Goal: Information Seeking & Learning: Learn about a topic

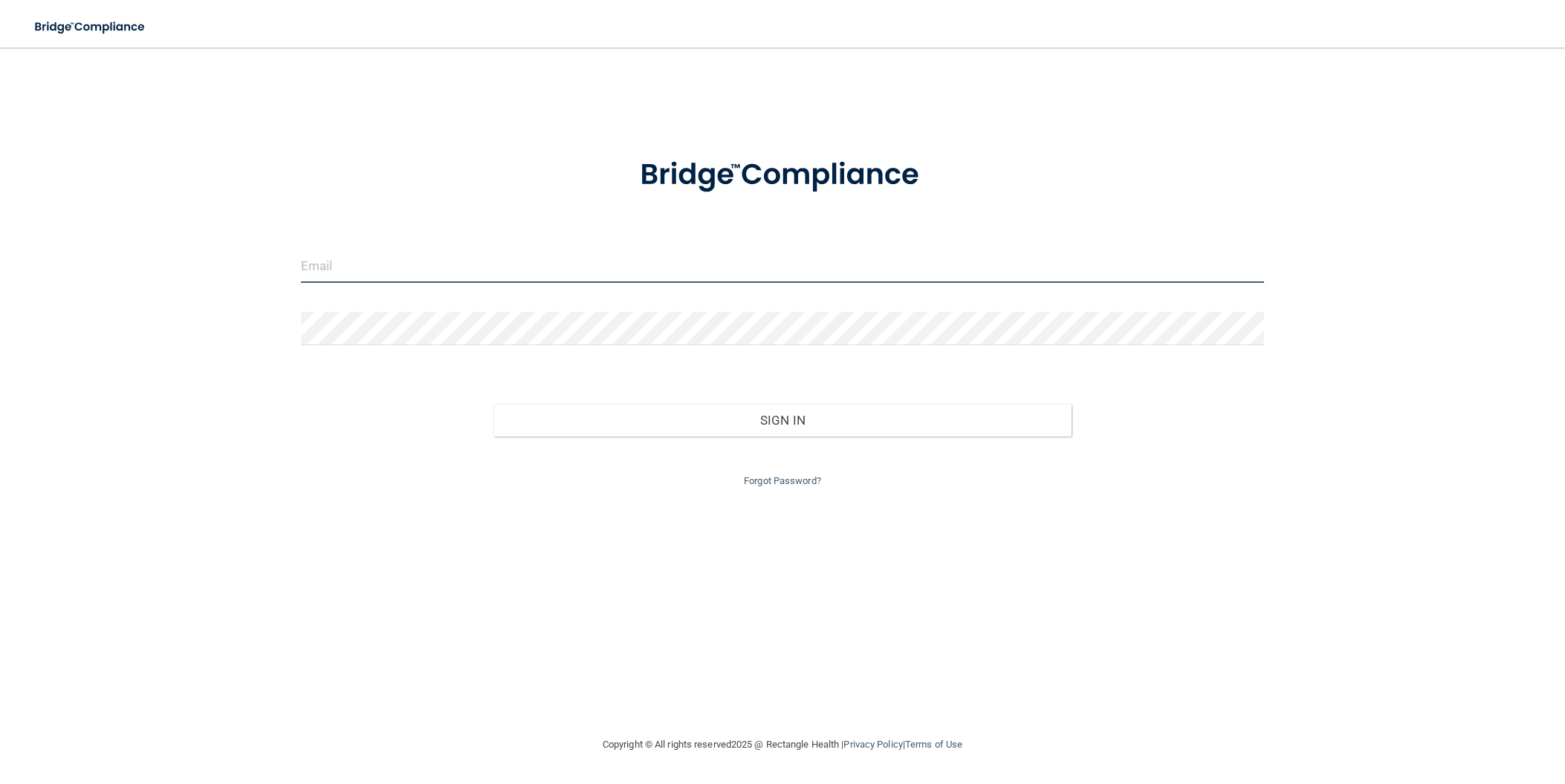
click at [415, 262] on input "email" at bounding box center [783, 267] width 964 height 34
type input "[EMAIL_ADDRESS][DOMAIN_NAME]"
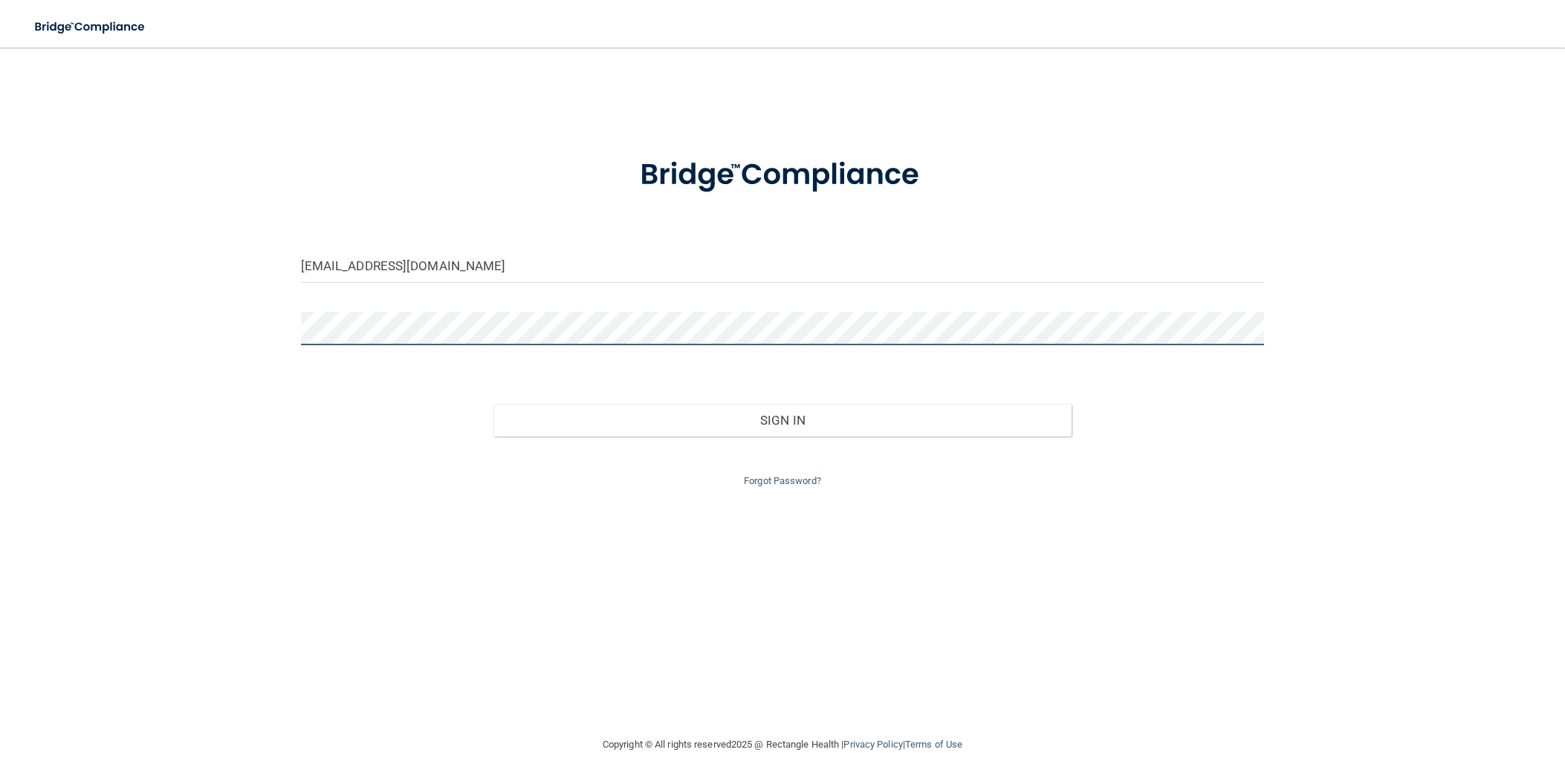
click at [493, 404] on button "Sign In" at bounding box center [782, 420] width 578 height 33
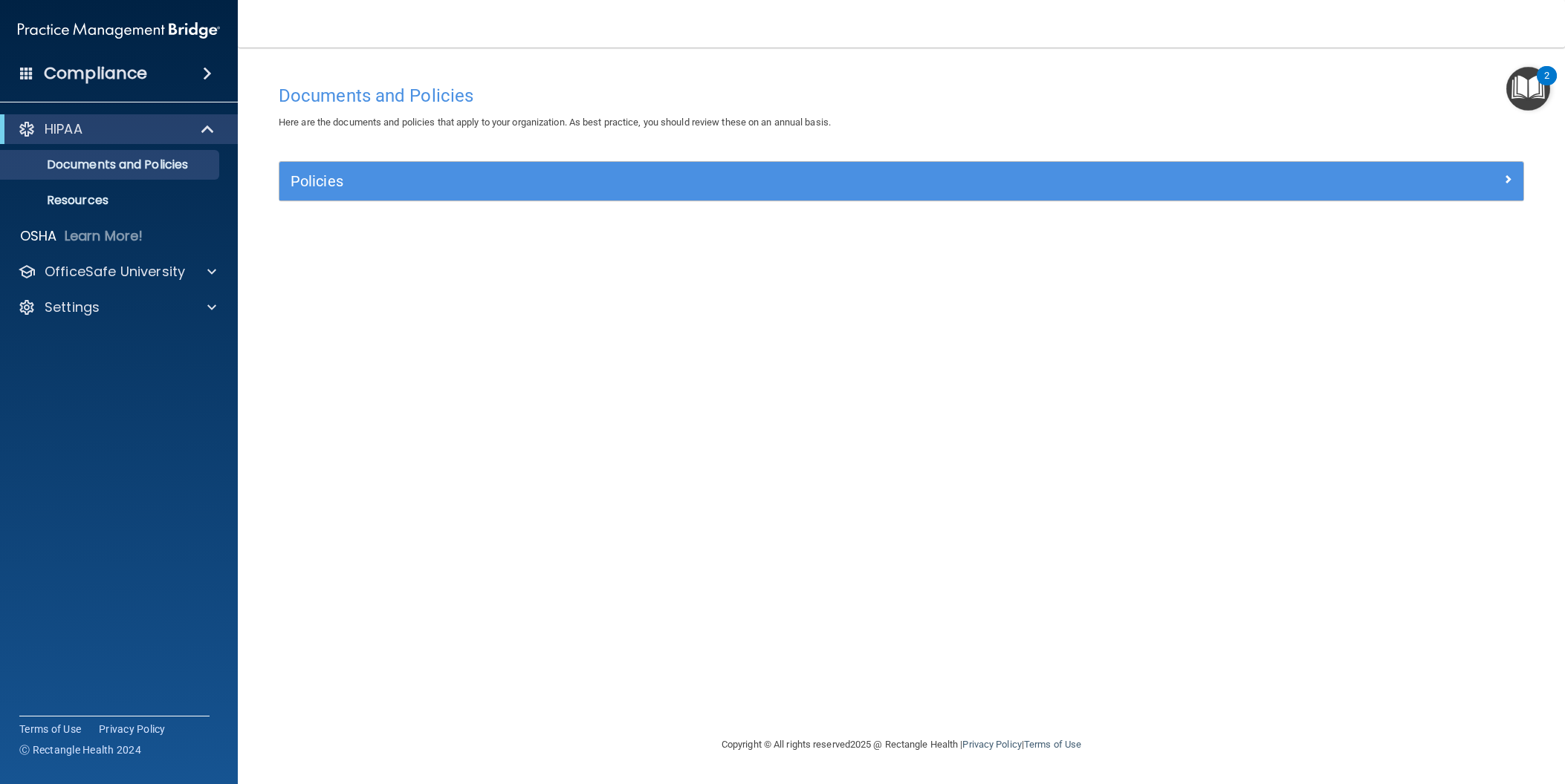
click at [102, 73] on h4 "Compliance" at bounding box center [96, 73] width 104 height 21
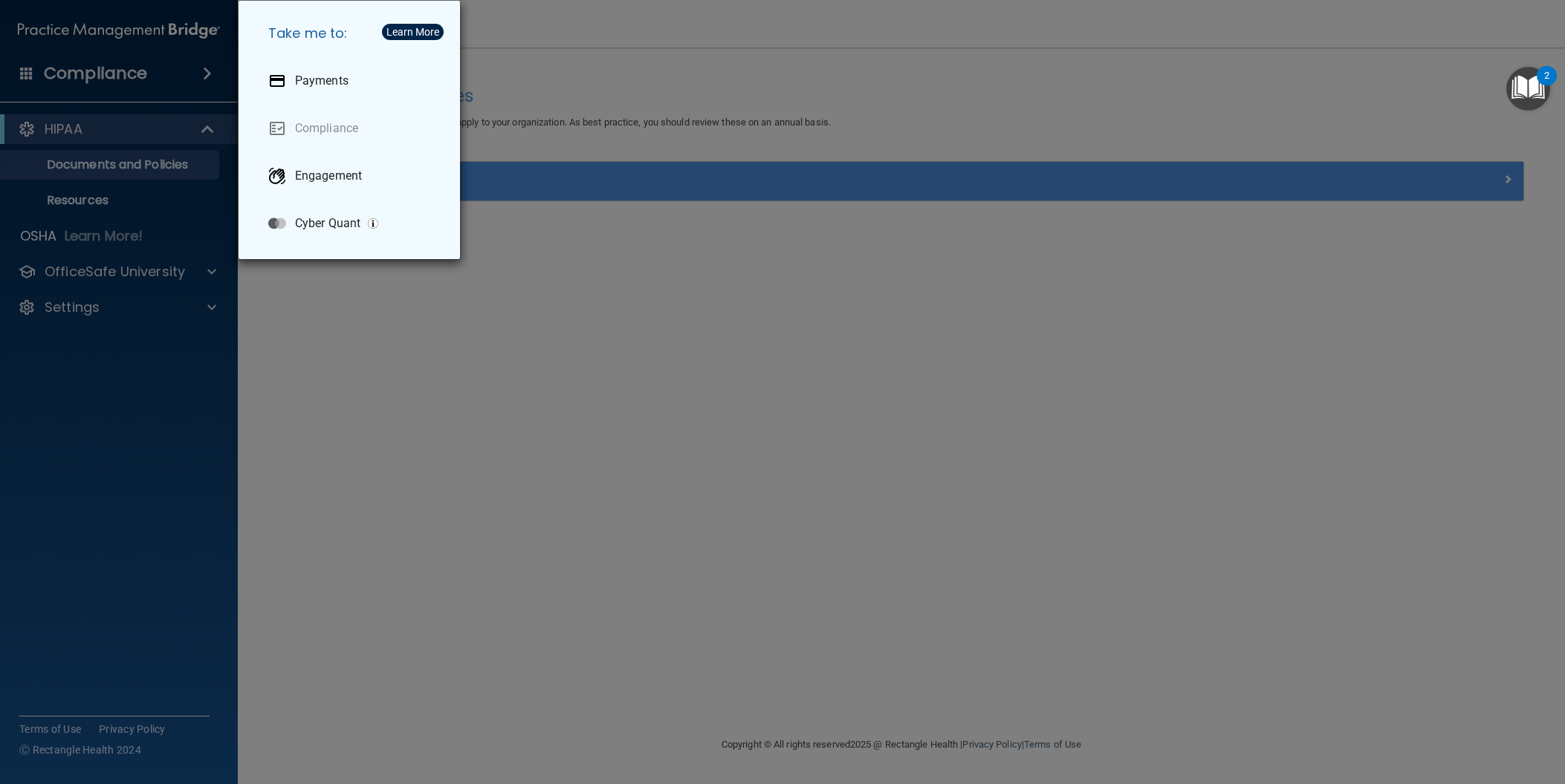
click at [605, 367] on div "Take me to: Payments Compliance Engagement Cyber Quant" at bounding box center [782, 392] width 1565 height 784
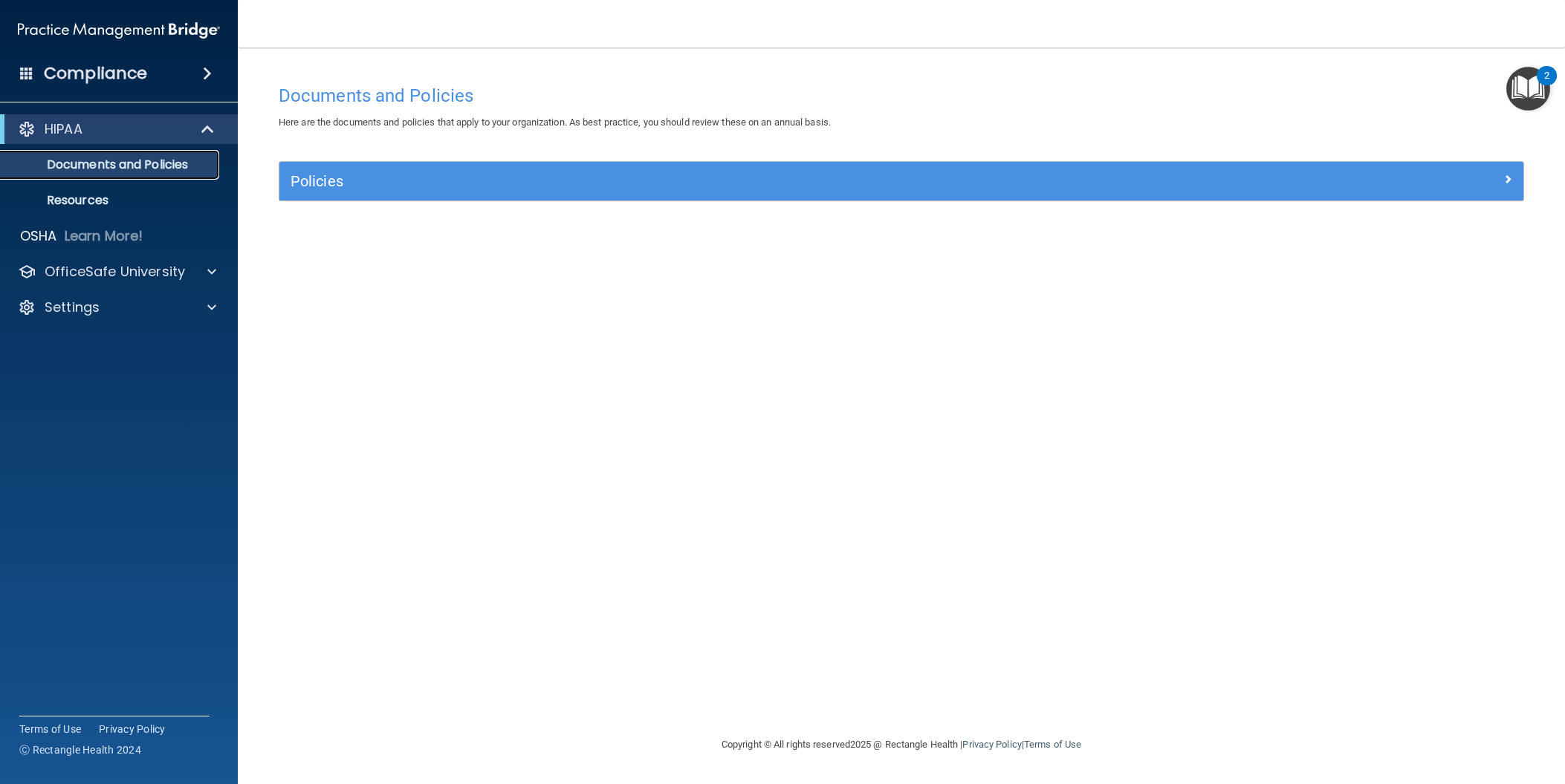
click at [125, 168] on p "Documents and Policies" at bounding box center [111, 165] width 203 height 14
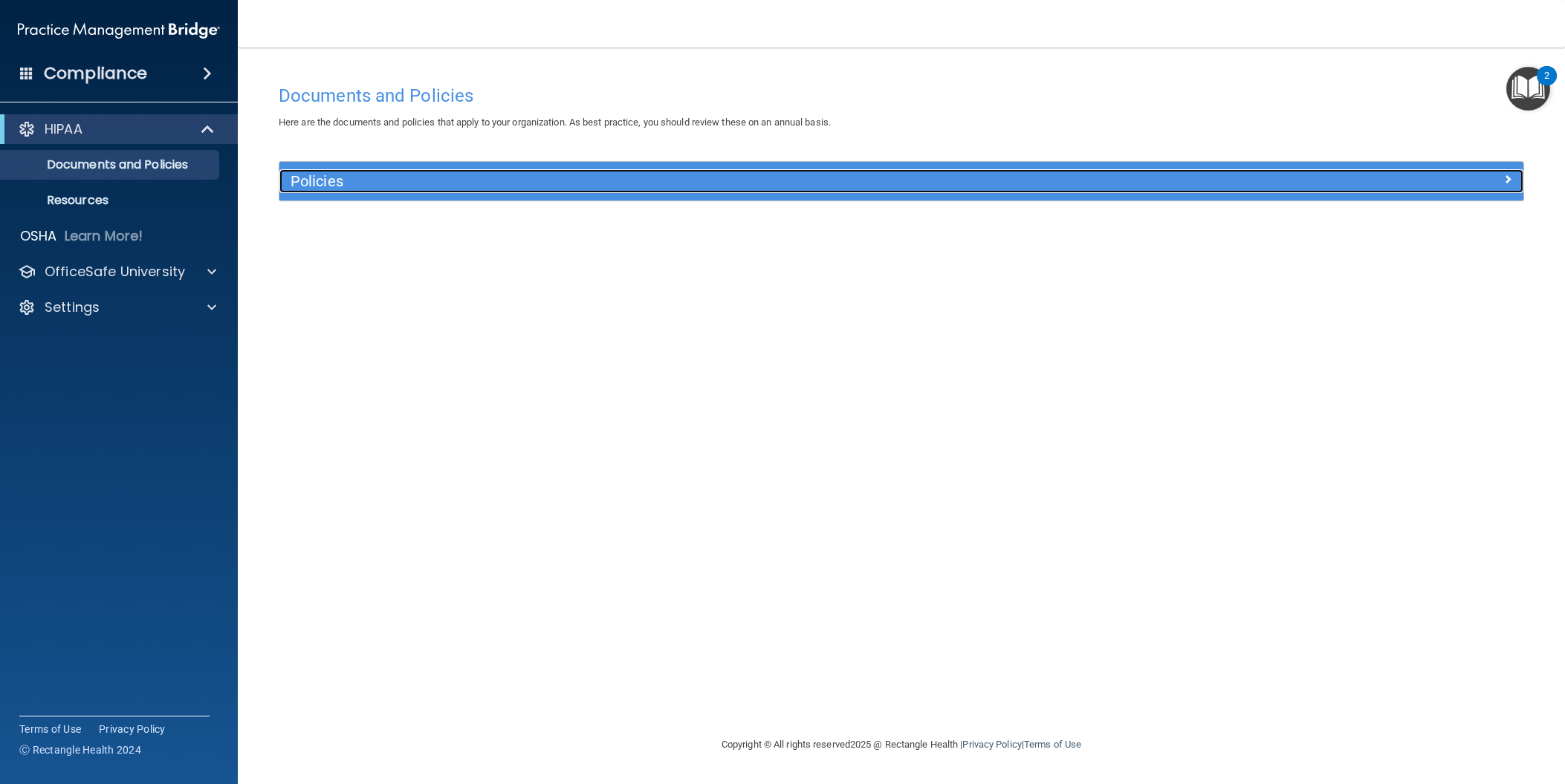
click at [305, 178] on h5 "Policies" at bounding box center [746, 181] width 911 height 16
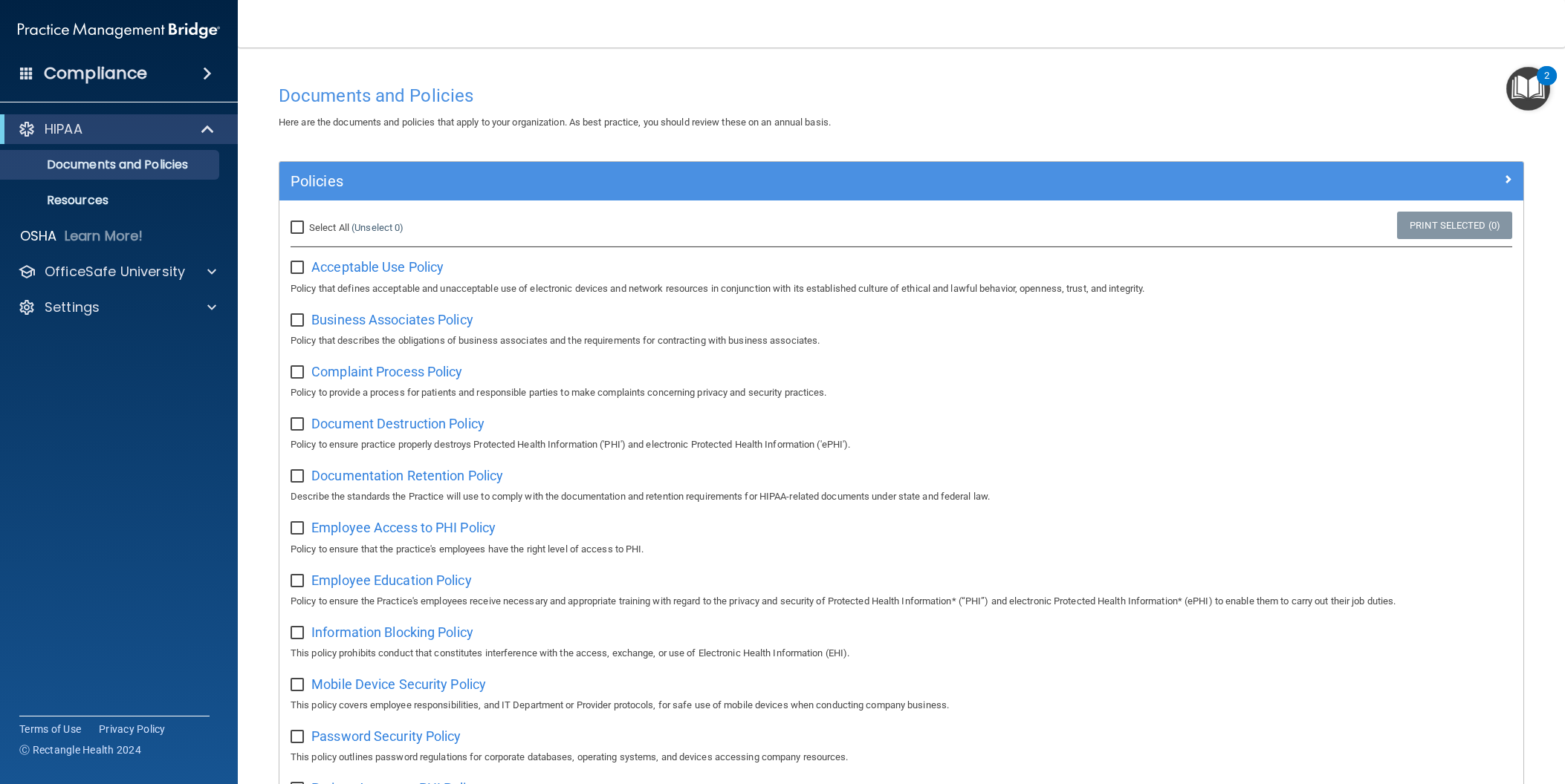
click at [1526, 81] on img "Open Resource Center, 2 new notifications" at bounding box center [1528, 89] width 44 height 44
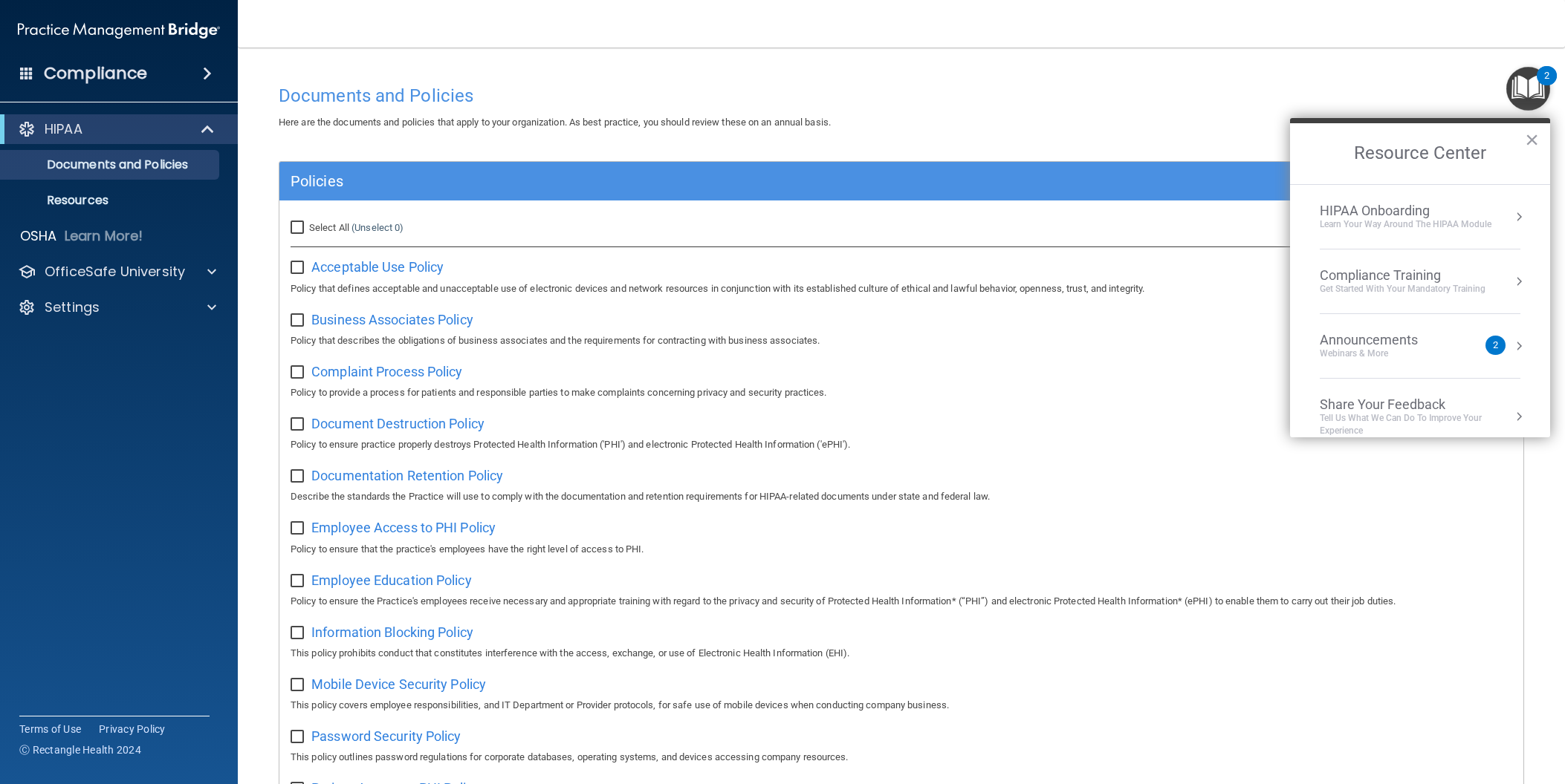
click at [1373, 283] on div "Get Started with your mandatory training" at bounding box center [1402, 289] width 165 height 13
click at [1379, 213] on div "HIPAA Training for Members" at bounding box center [1384, 210] width 165 height 14
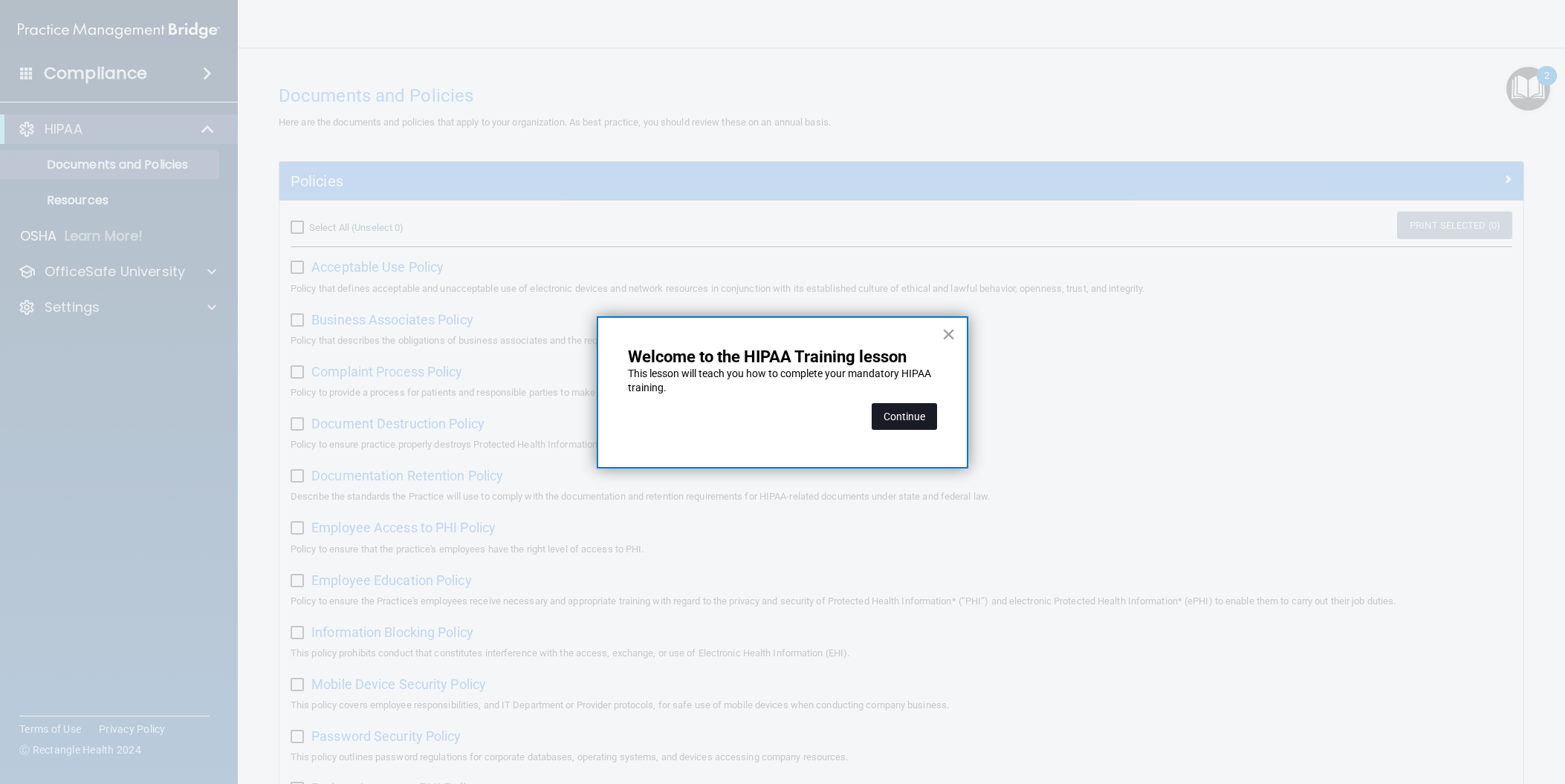
click at [884, 420] on button "Continue" at bounding box center [905, 416] width 66 height 27
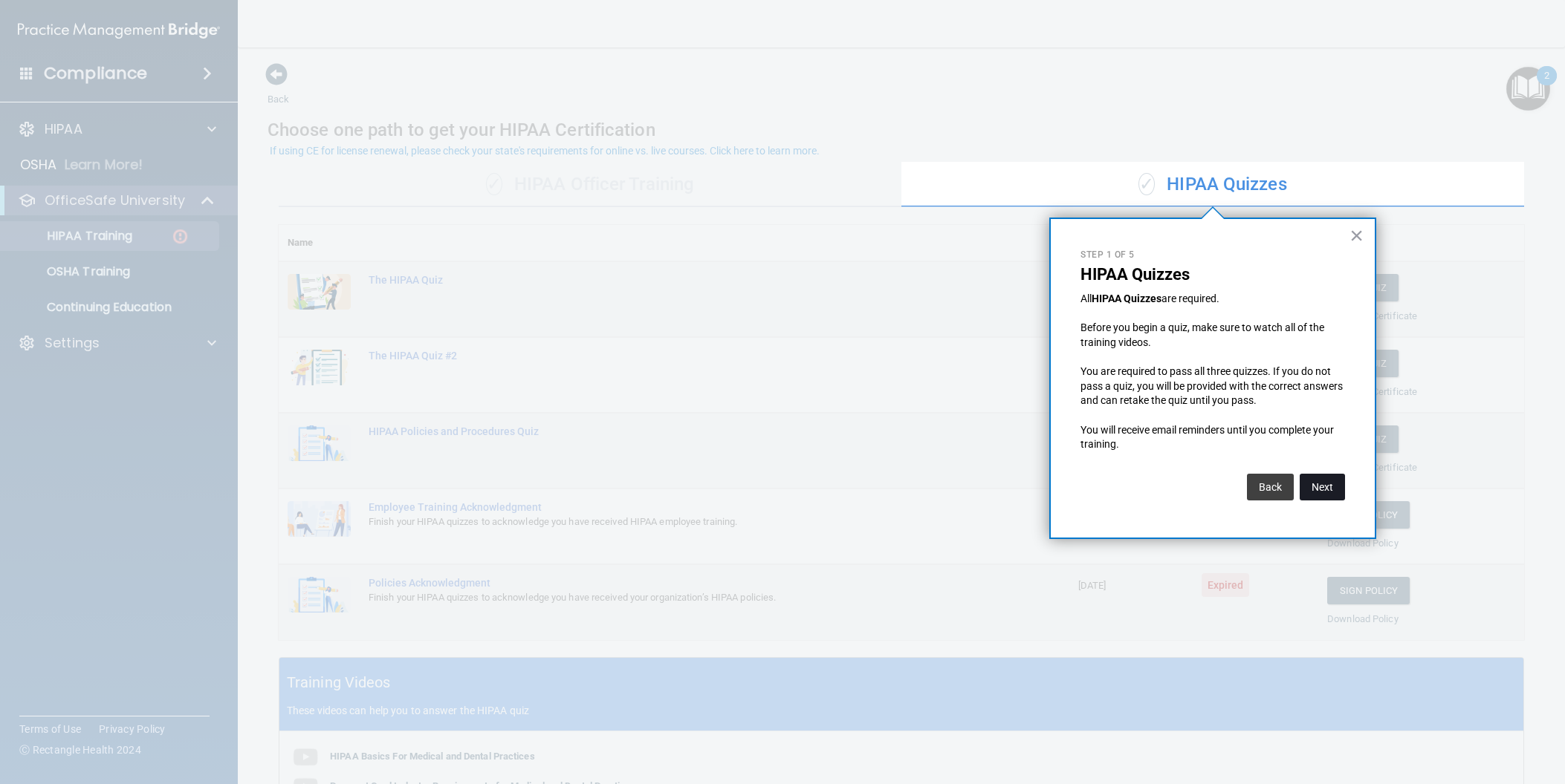
click at [1317, 485] on button "Next" at bounding box center [1322, 487] width 45 height 27
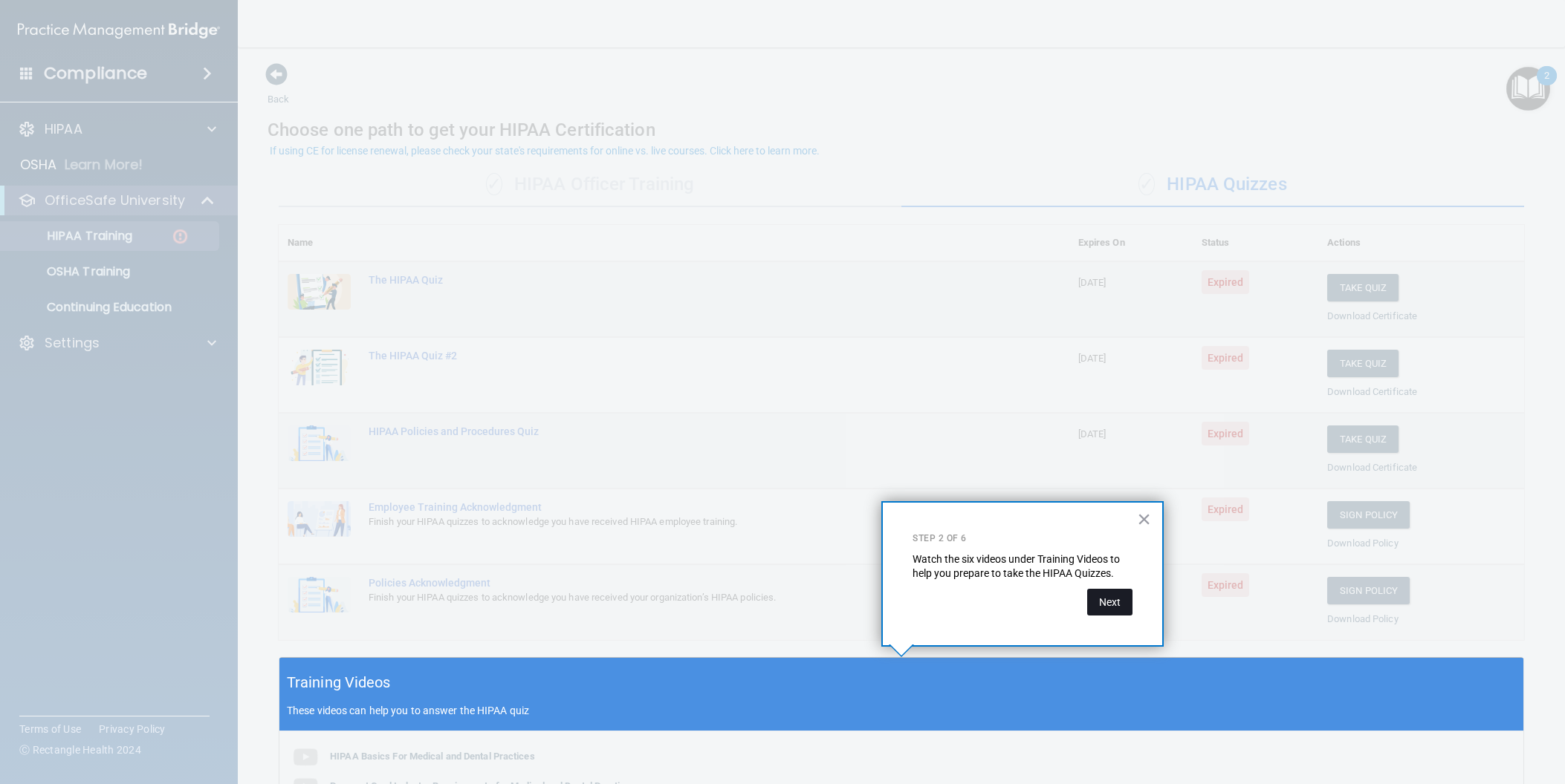
click at [1111, 606] on button "Next" at bounding box center [1109, 602] width 45 height 27
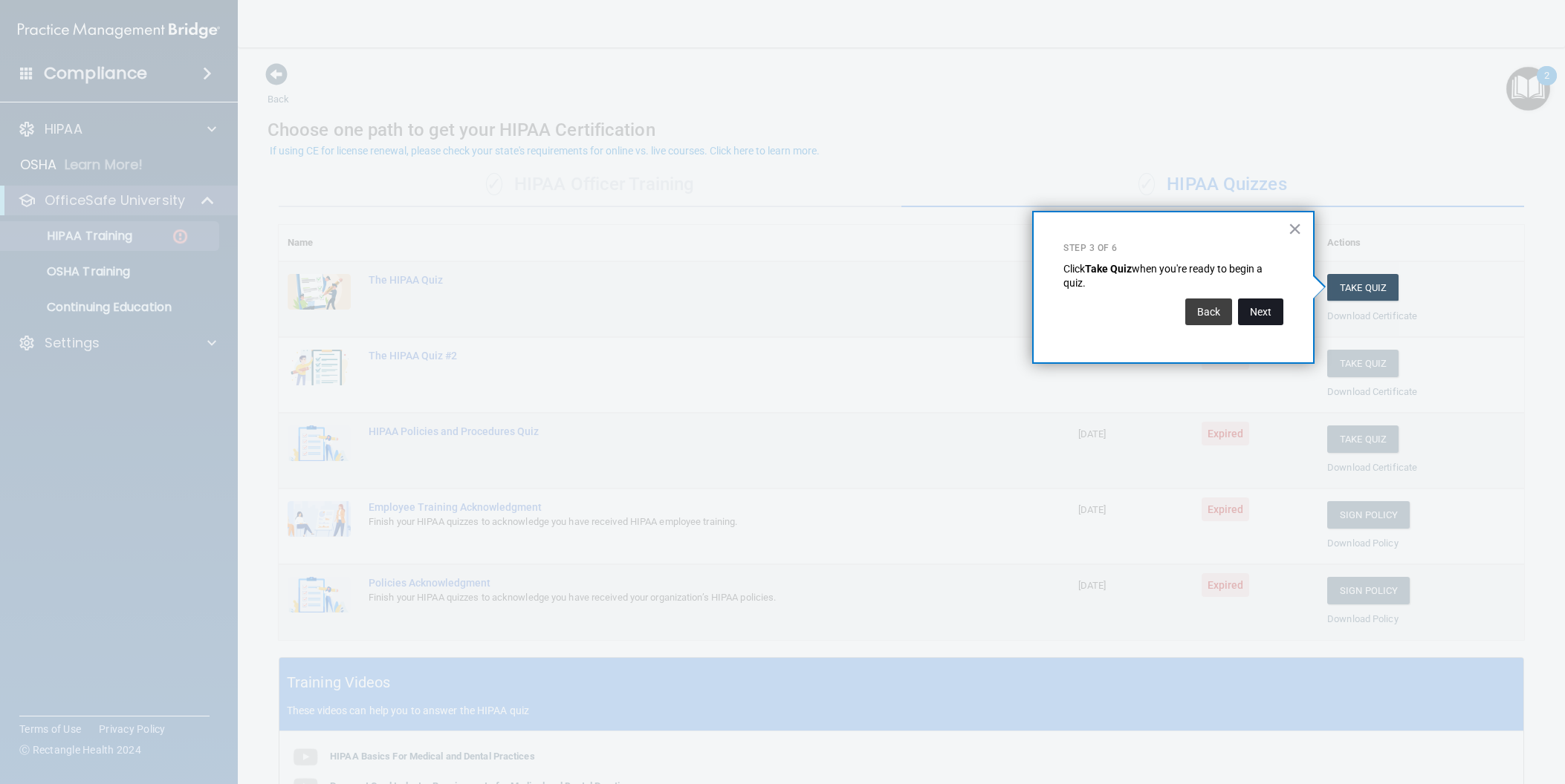
click at [1252, 310] on button "Next" at bounding box center [1260, 312] width 45 height 27
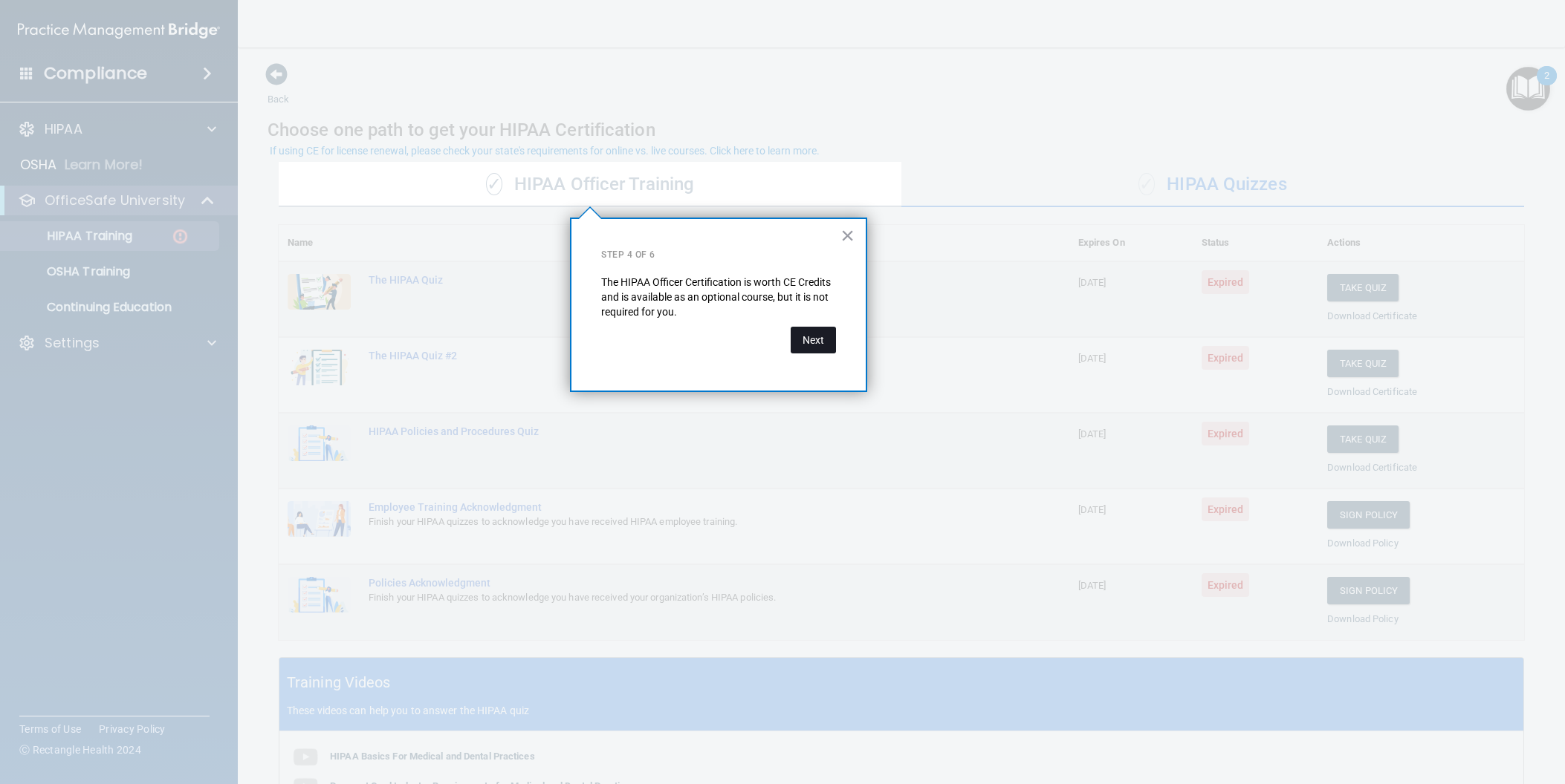
click at [822, 341] on button "Next" at bounding box center [813, 340] width 45 height 27
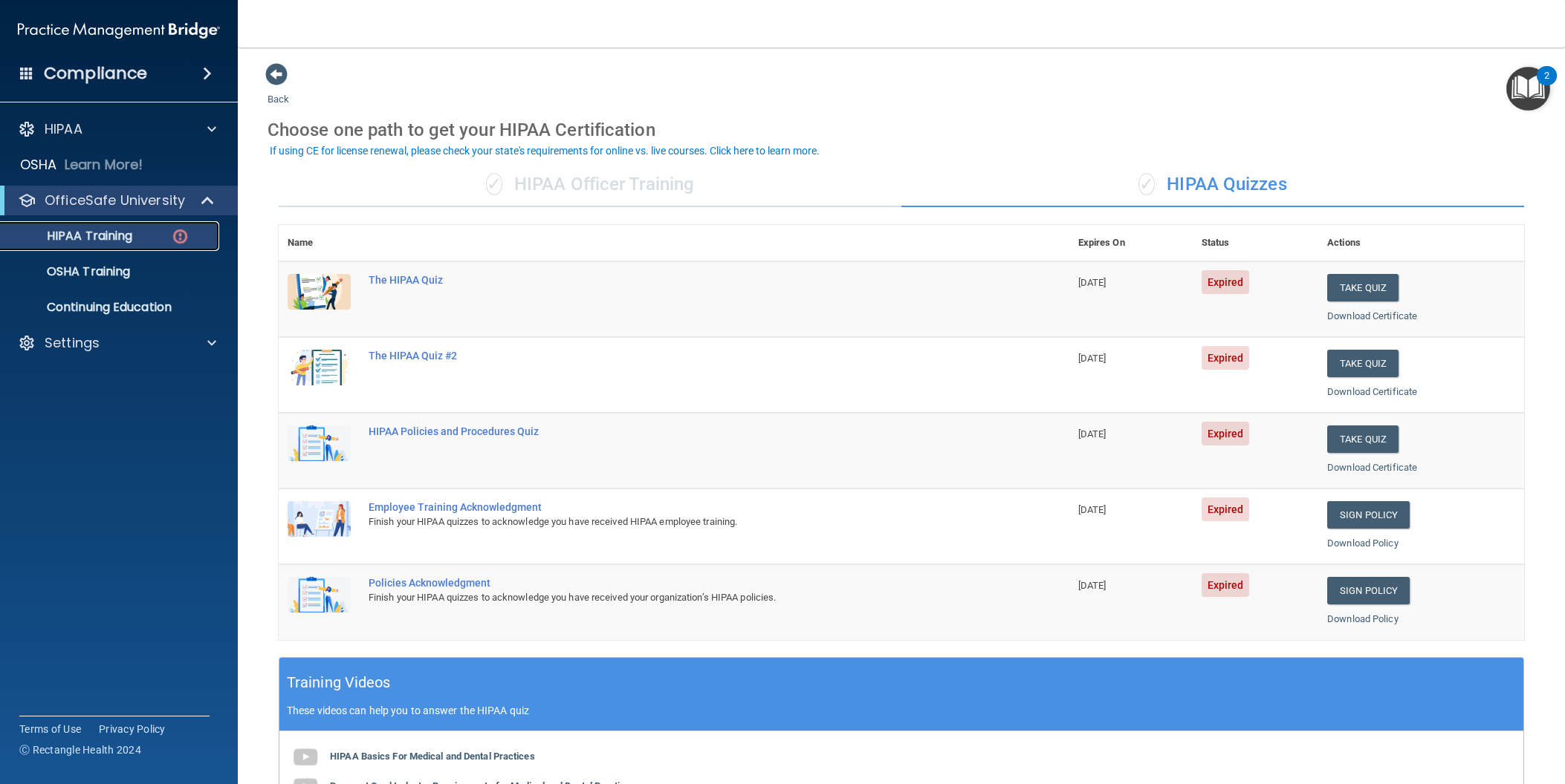
click at [123, 232] on p "HIPAA Training" at bounding box center [71, 235] width 123 height 14
click at [55, 128] on p "HIPAA" at bounding box center [63, 129] width 38 height 18
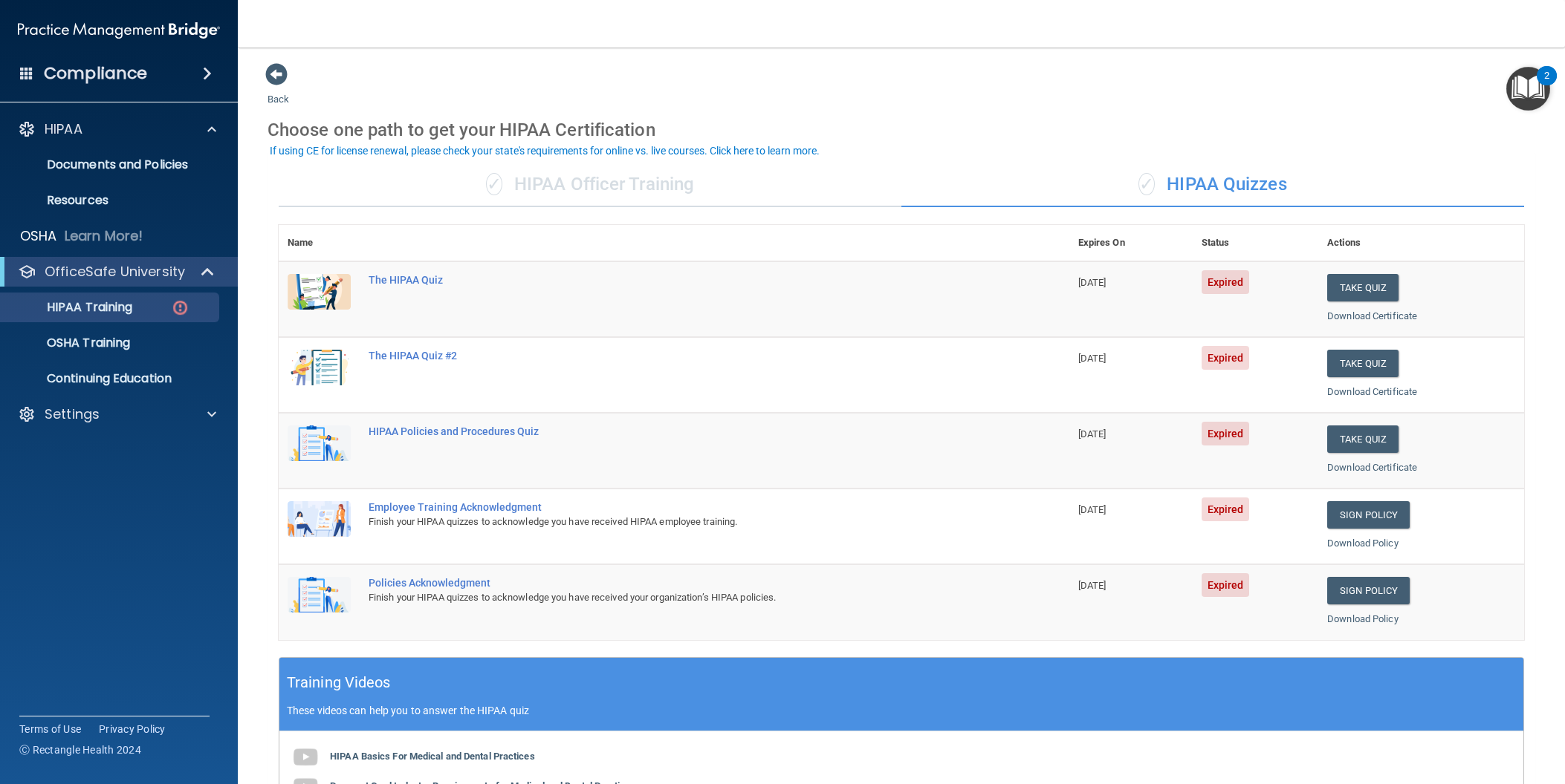
click at [1528, 83] on img "Open Resource Center, 2 new notifications" at bounding box center [1528, 89] width 44 height 44
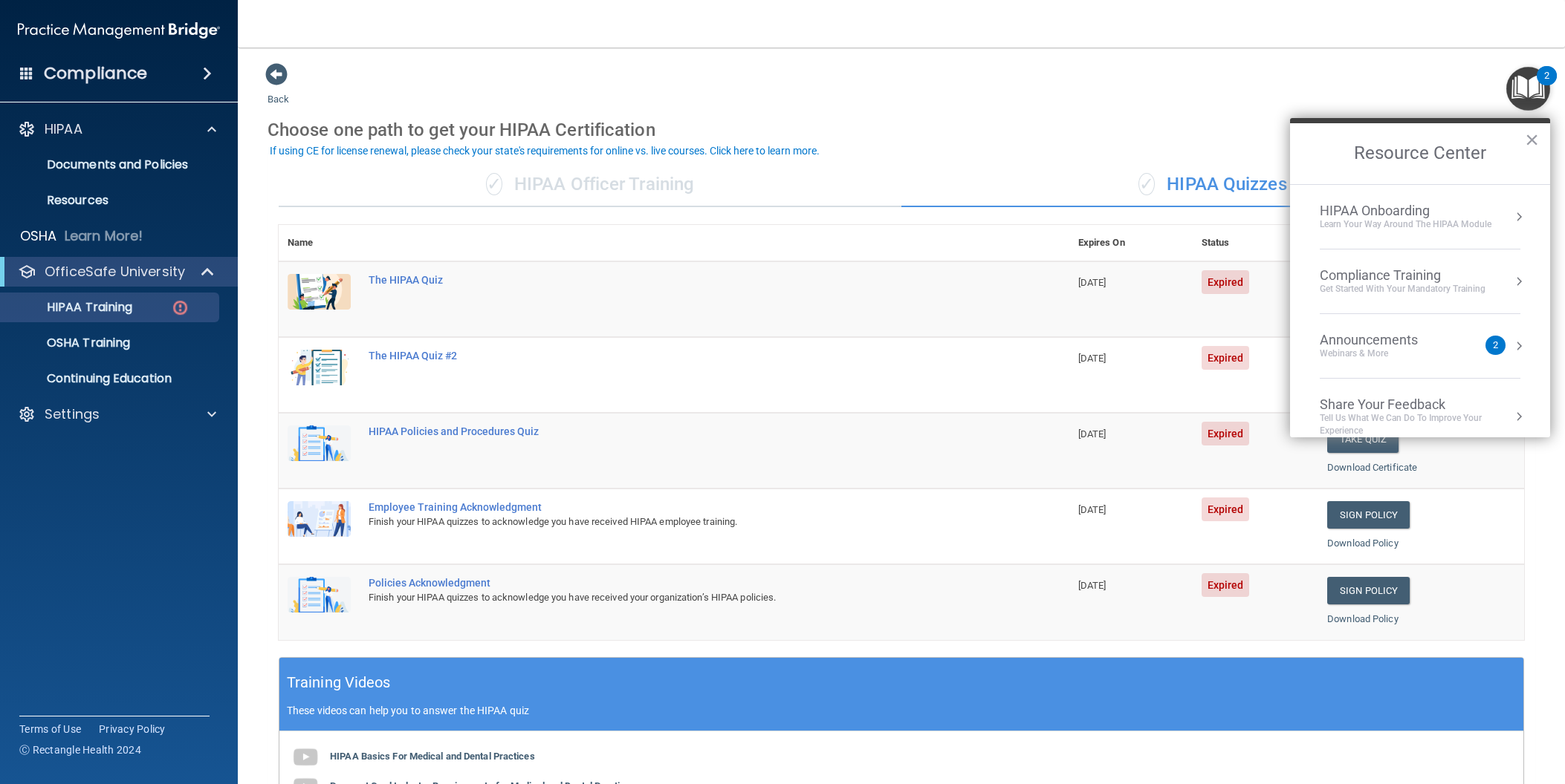
click at [1406, 341] on div "Announcements" at bounding box center [1384, 340] width 128 height 16
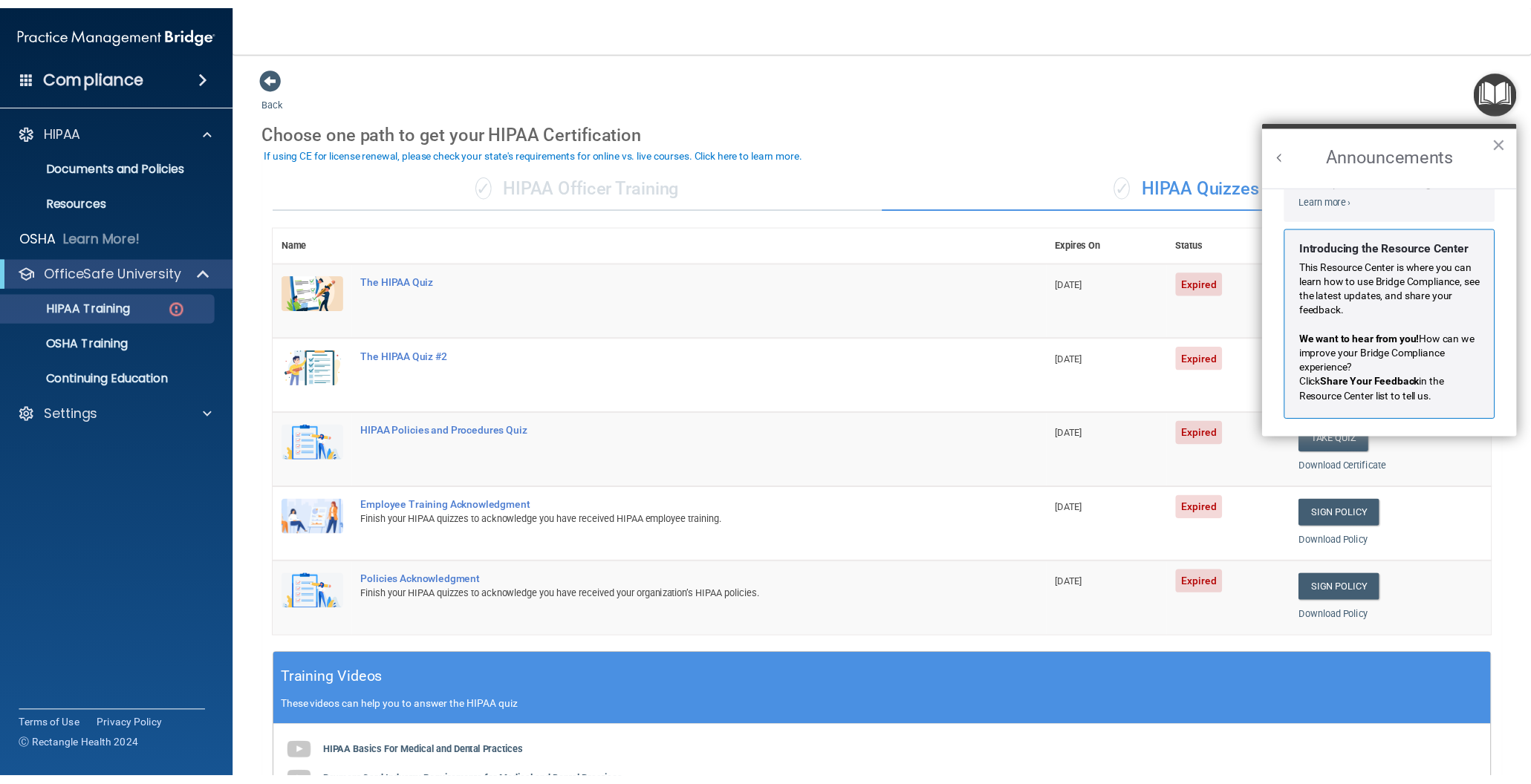
scroll to position [229, 0]
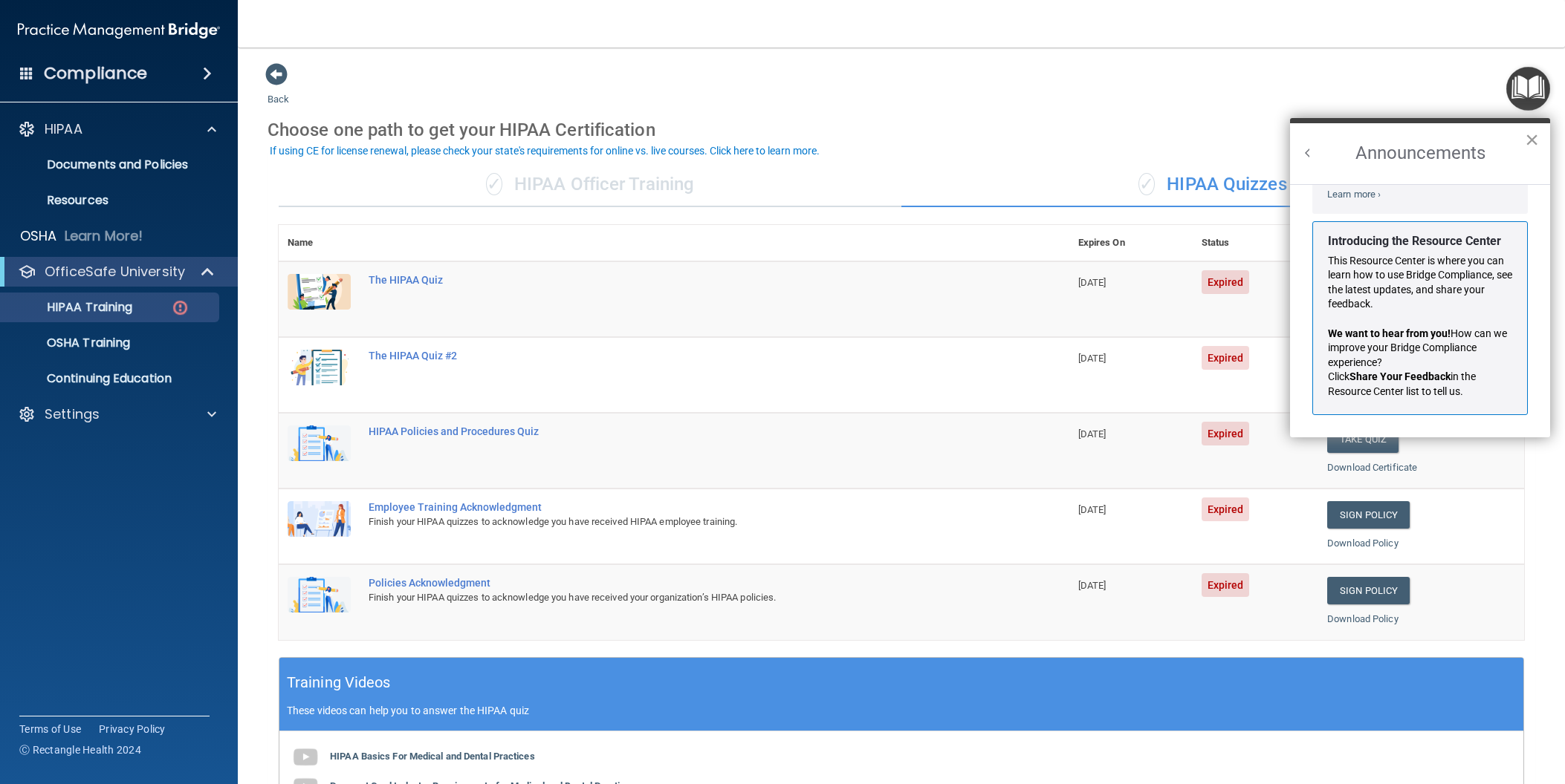
click at [1536, 142] on button "×" at bounding box center [1531, 139] width 14 height 24
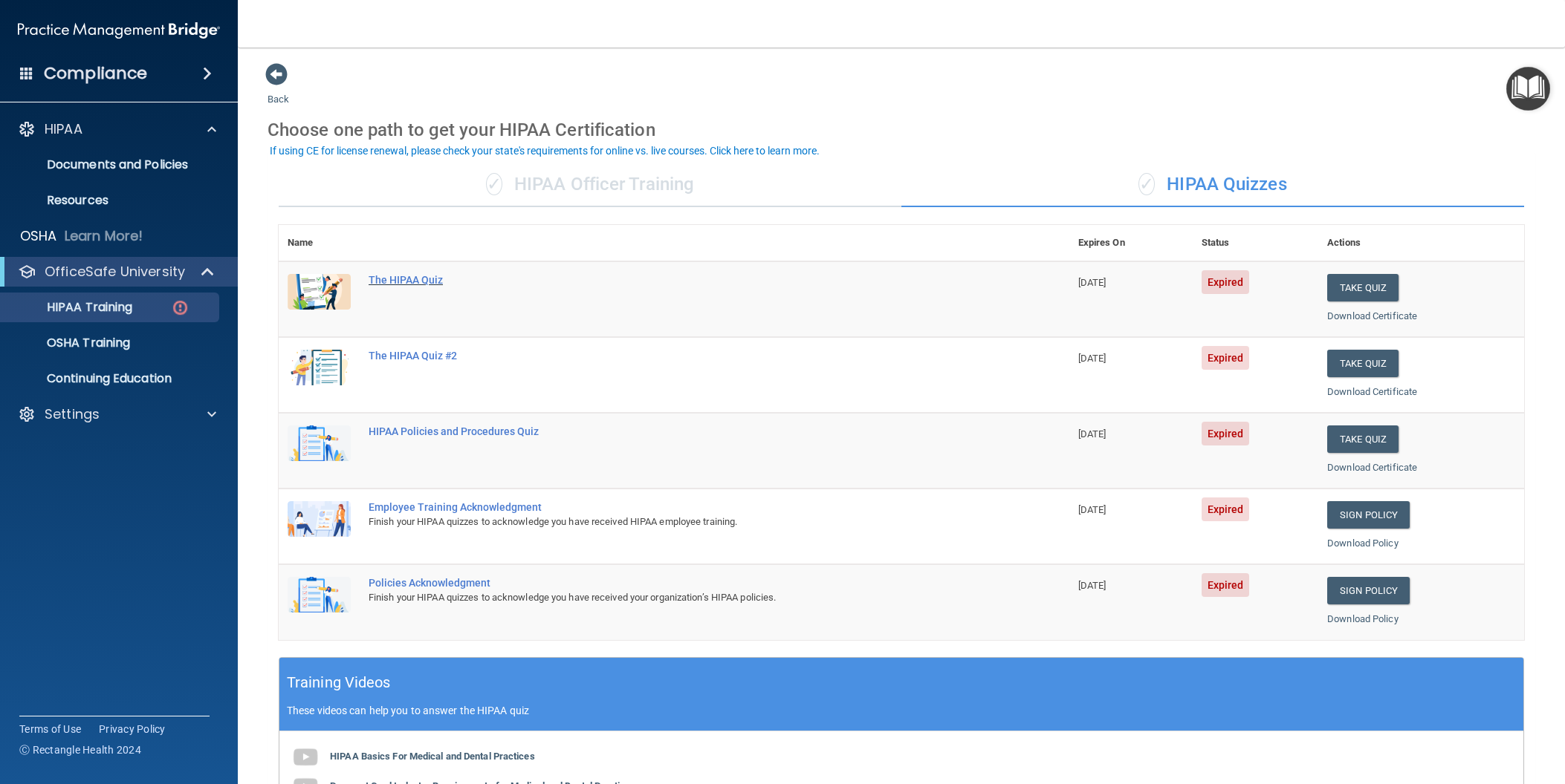
click at [422, 281] on div "The HIPAA Quiz" at bounding box center [682, 280] width 627 height 12
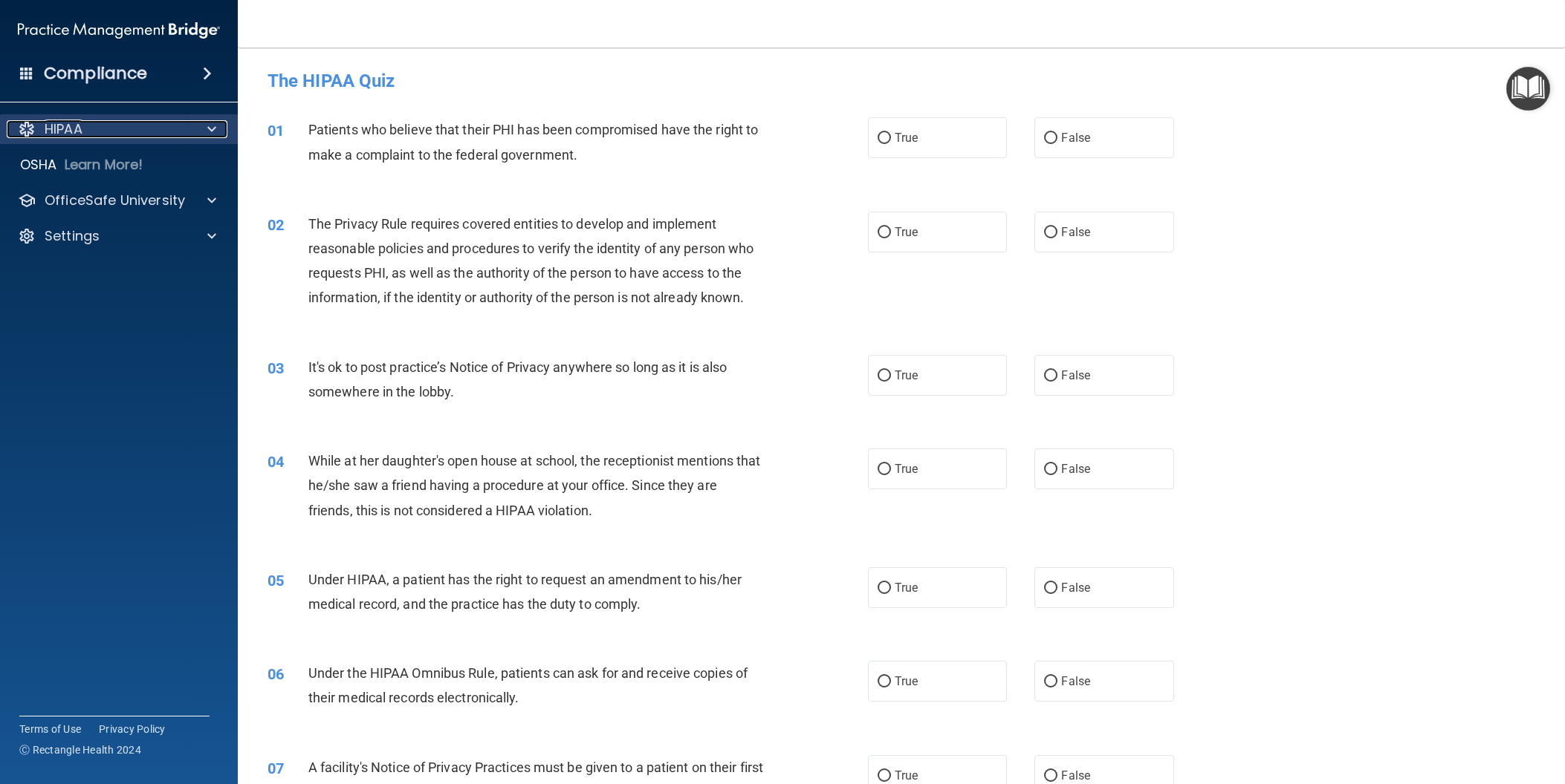
click at [63, 134] on p "HIPAA" at bounding box center [63, 129] width 38 height 18
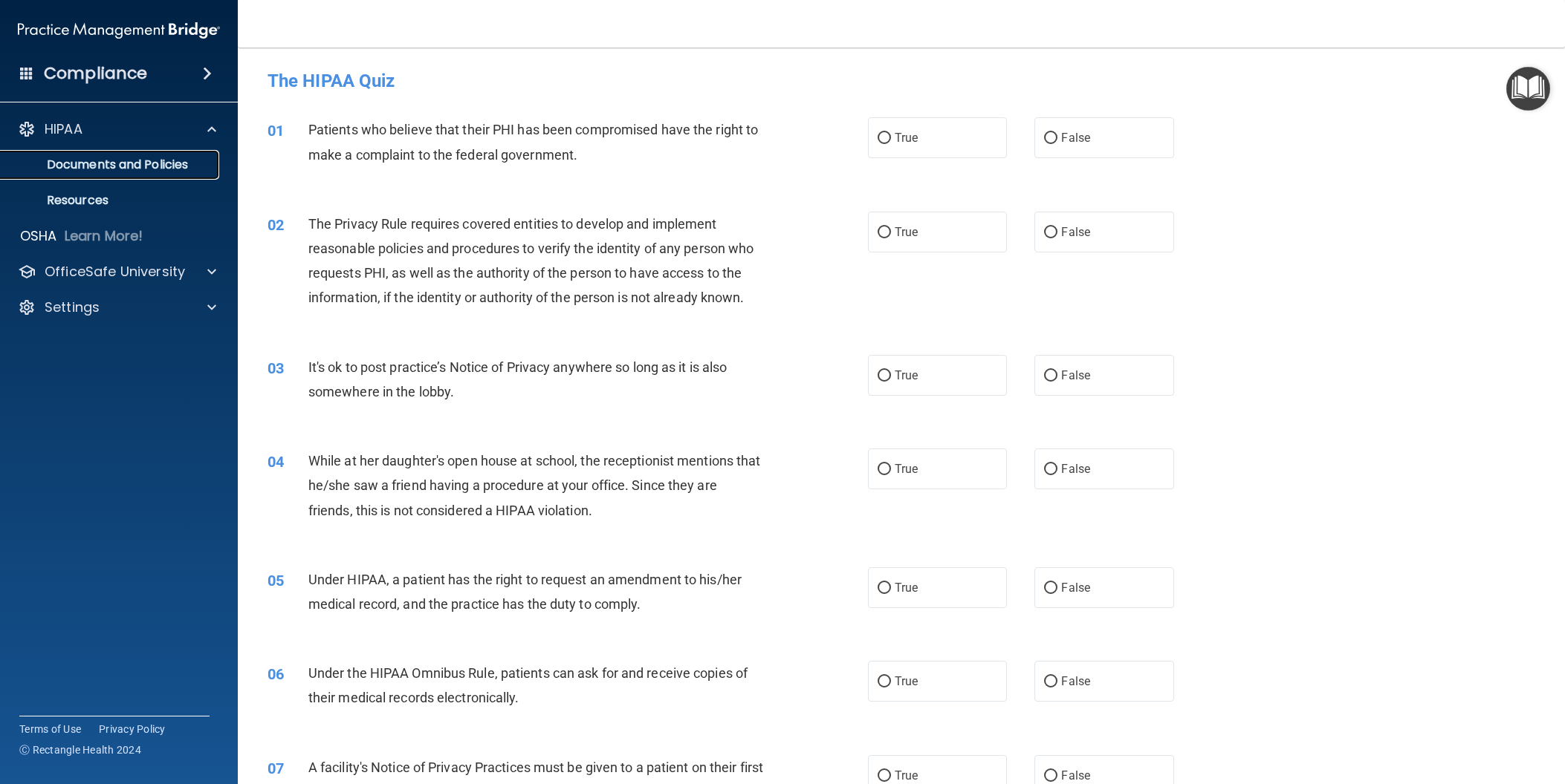
click at [88, 162] on p "Documents and Policies" at bounding box center [111, 165] width 203 height 14
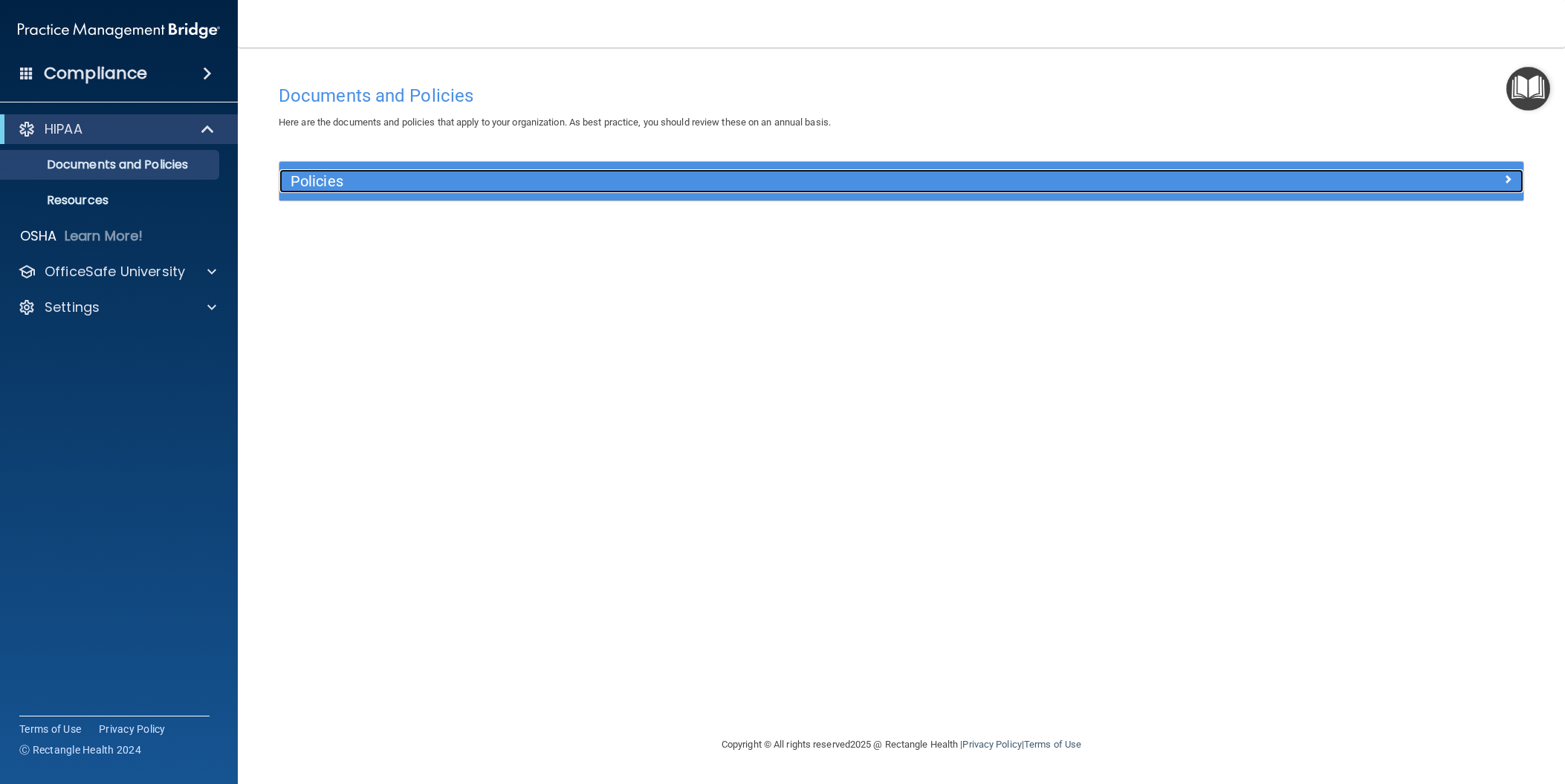
click at [322, 184] on h5 "Policies" at bounding box center [746, 181] width 911 height 16
